Goal: Task Accomplishment & Management: Manage account settings

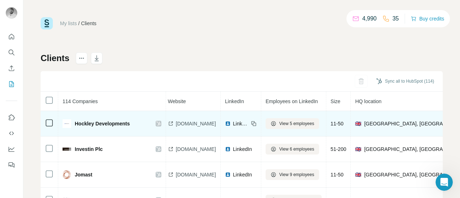
scroll to position [1, 0]
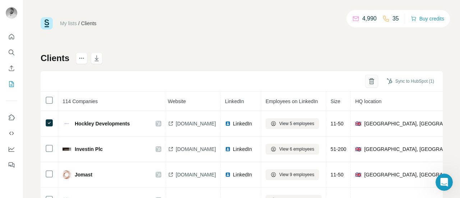
click at [365, 80] on button "button" at bounding box center [371, 81] width 13 height 13
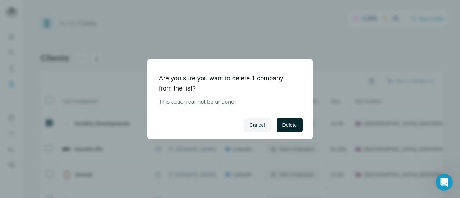
click at [297, 125] on button "Delete" at bounding box center [290, 125] width 26 height 14
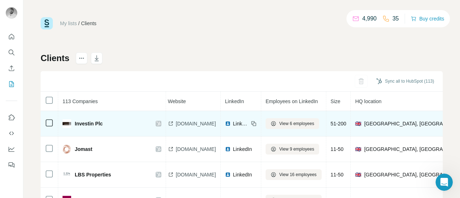
click at [200, 121] on span "[DOMAIN_NAME]" at bounding box center [196, 123] width 40 height 7
click at [249, 123] on span "LinkedIn" at bounding box center [241, 123] width 16 height 7
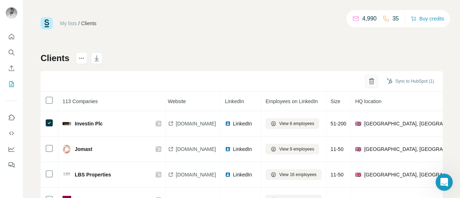
click at [368, 82] on icon "button" at bounding box center [371, 81] width 7 height 7
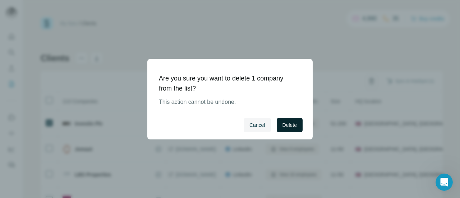
click at [296, 122] on span "Delete" at bounding box center [289, 124] width 14 height 7
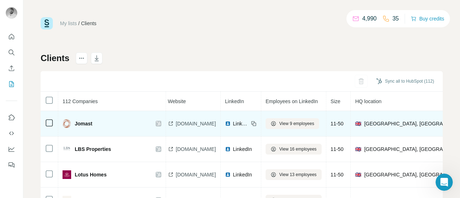
click at [192, 123] on span "[DOMAIN_NAME]" at bounding box center [196, 123] width 40 height 7
click at [249, 125] on span "LinkedIn" at bounding box center [241, 123] width 16 height 7
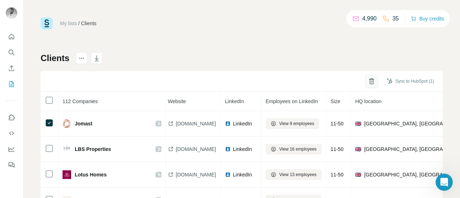
click at [370, 79] on icon "button" at bounding box center [371, 78] width 3 height 1
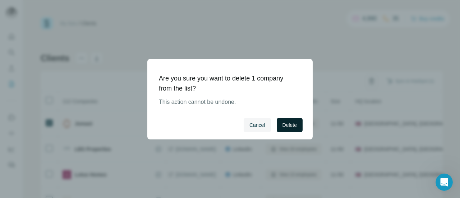
click at [291, 120] on button "Delete" at bounding box center [290, 125] width 26 height 14
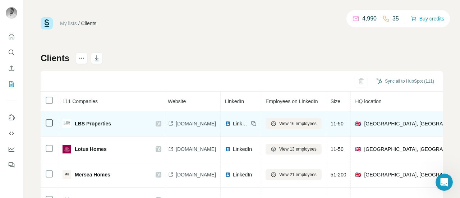
click at [187, 123] on span "[DOMAIN_NAME]" at bounding box center [196, 123] width 40 height 7
click at [249, 123] on span "LinkedIn" at bounding box center [241, 123] width 16 height 7
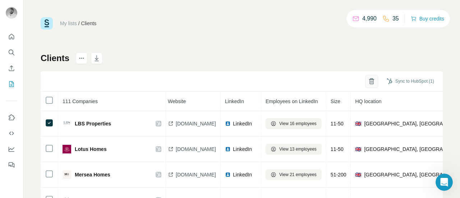
click at [368, 79] on button "button" at bounding box center [371, 81] width 13 height 13
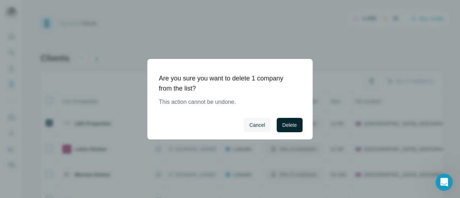
click at [287, 120] on button "Delete" at bounding box center [290, 125] width 26 height 14
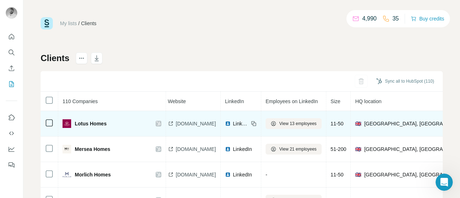
click at [208, 124] on span "[DOMAIN_NAME]" at bounding box center [196, 123] width 40 height 7
click at [249, 125] on span "LinkedIn" at bounding box center [241, 123] width 16 height 7
